Goal: Transaction & Acquisition: Purchase product/service

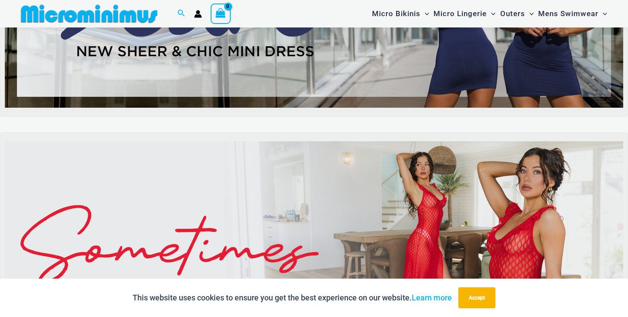
scroll to position [93, 0]
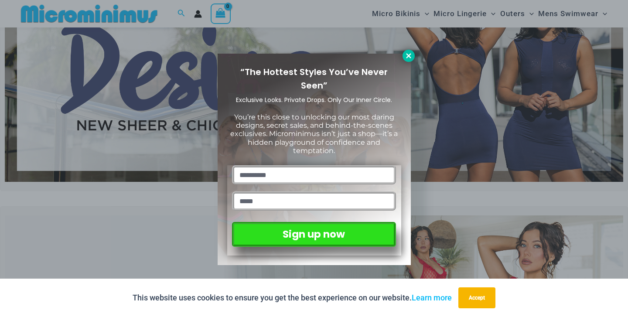
click at [409, 58] on icon at bounding box center [409, 56] width 8 height 8
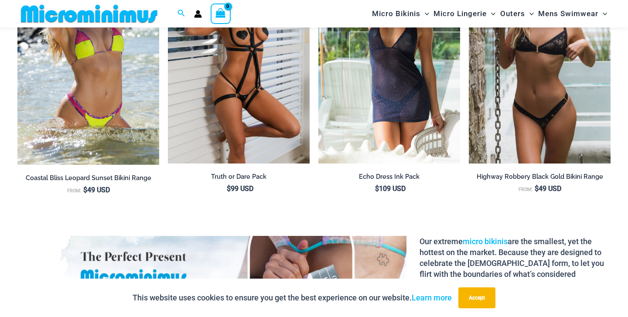
scroll to position [1066, 0]
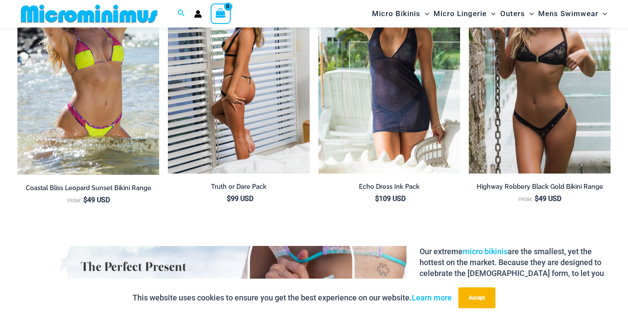
click at [261, 88] on img at bounding box center [239, 67] width 142 height 213
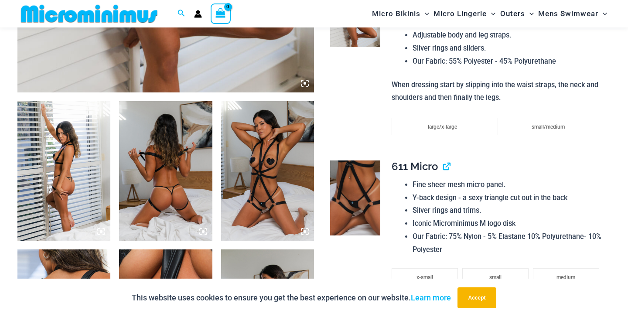
scroll to position [432, 0]
click at [56, 172] on img at bounding box center [63, 171] width 93 height 140
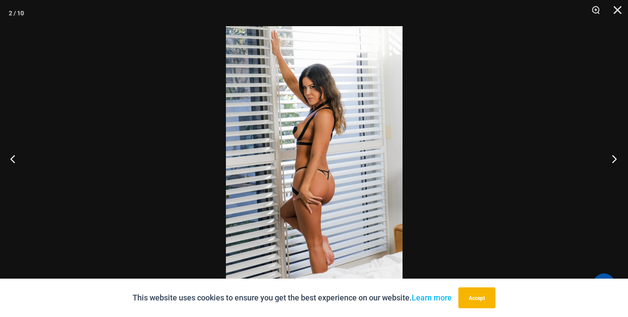
click at [613, 160] on button "Next" at bounding box center [611, 159] width 33 height 44
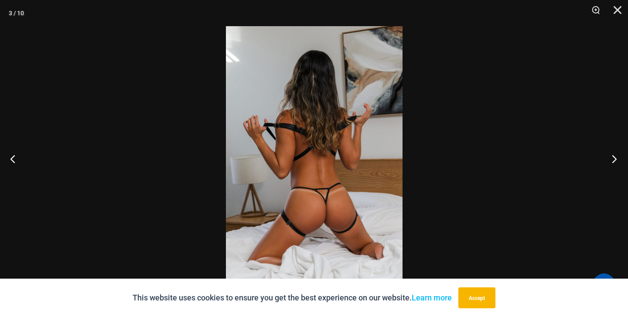
click at [613, 161] on button "Next" at bounding box center [611, 159] width 33 height 44
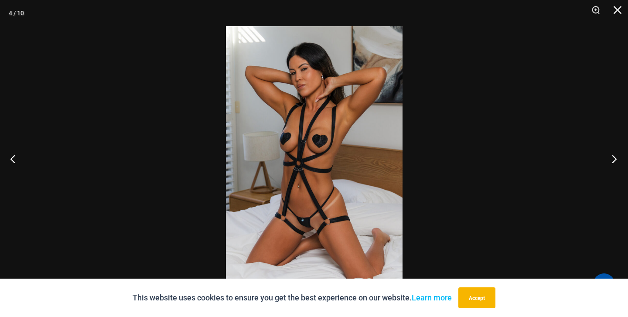
click at [613, 160] on button "Next" at bounding box center [611, 159] width 33 height 44
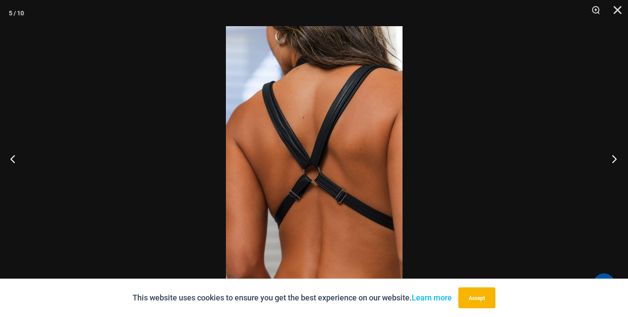
click at [613, 160] on button "Next" at bounding box center [611, 159] width 33 height 44
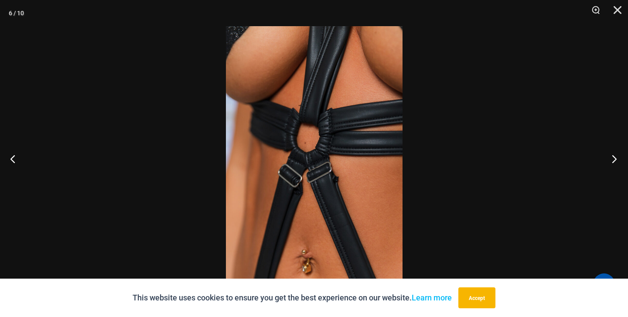
click at [613, 160] on button "Next" at bounding box center [611, 159] width 33 height 44
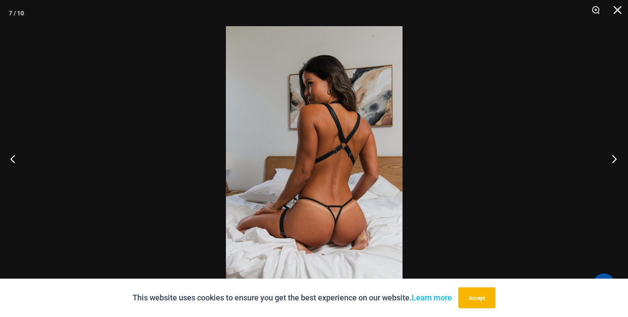
click at [613, 160] on button "Next" at bounding box center [611, 159] width 33 height 44
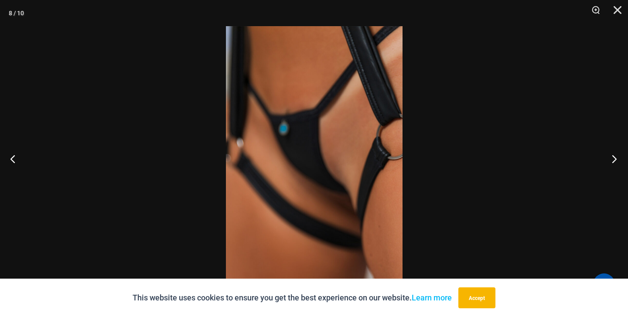
click at [613, 161] on button "Next" at bounding box center [611, 159] width 33 height 44
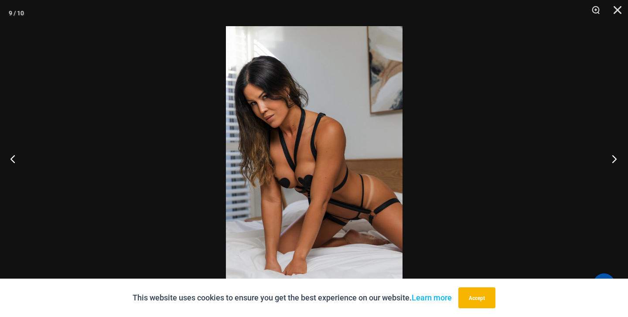
click at [613, 161] on button "Next" at bounding box center [611, 159] width 33 height 44
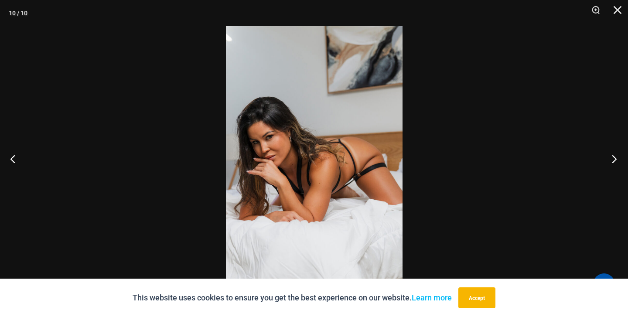
click at [613, 161] on button "Next" at bounding box center [611, 159] width 33 height 44
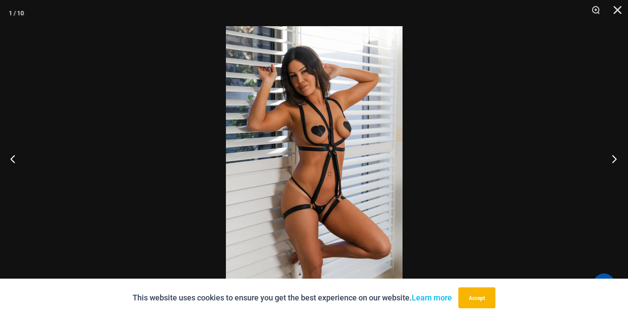
click at [613, 161] on button "Next" at bounding box center [611, 159] width 33 height 44
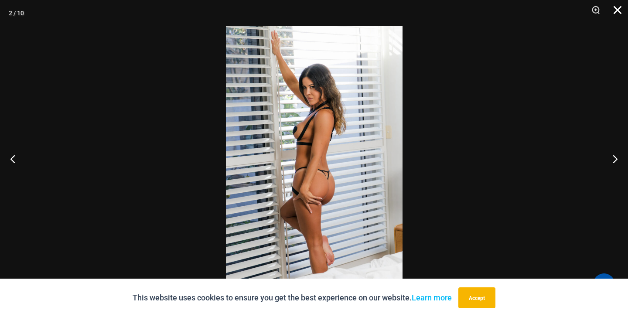
click at [617, 11] on button "Close" at bounding box center [615, 13] width 22 height 26
